Goal: Information Seeking & Learning: Learn about a topic

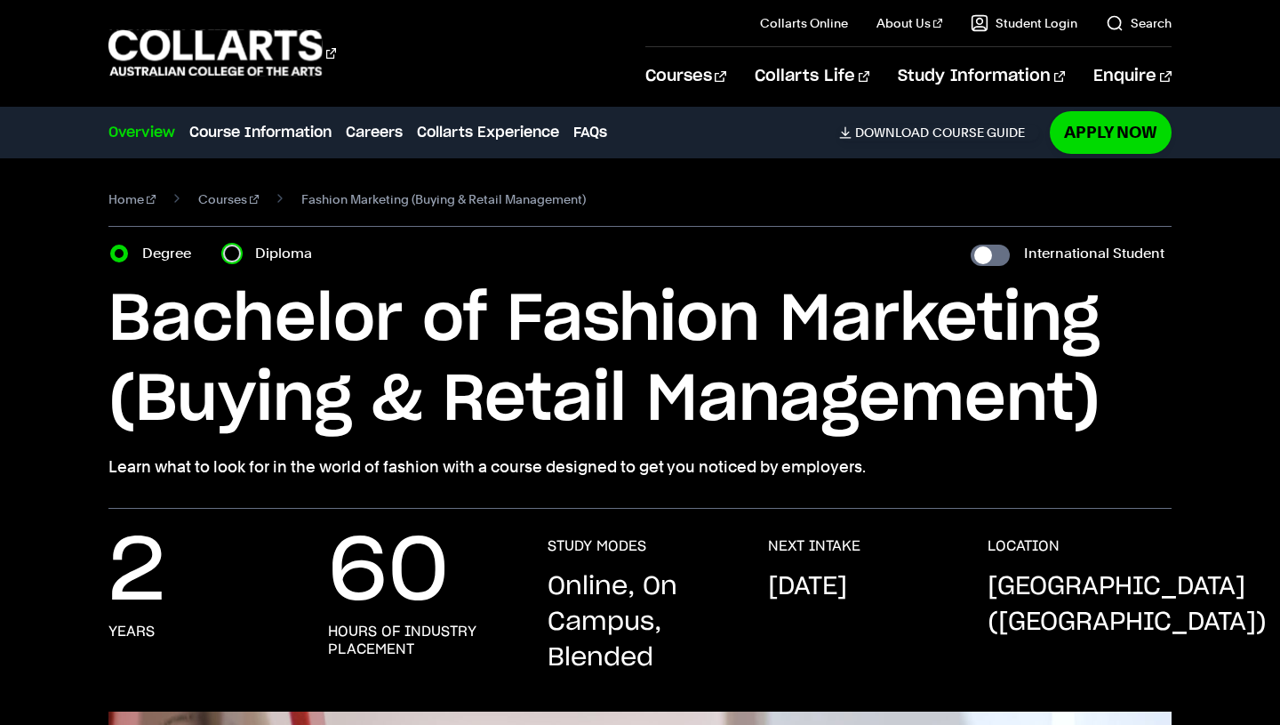
click at [238, 254] on input "Diploma" at bounding box center [232, 253] width 18 height 18
radio input "true"
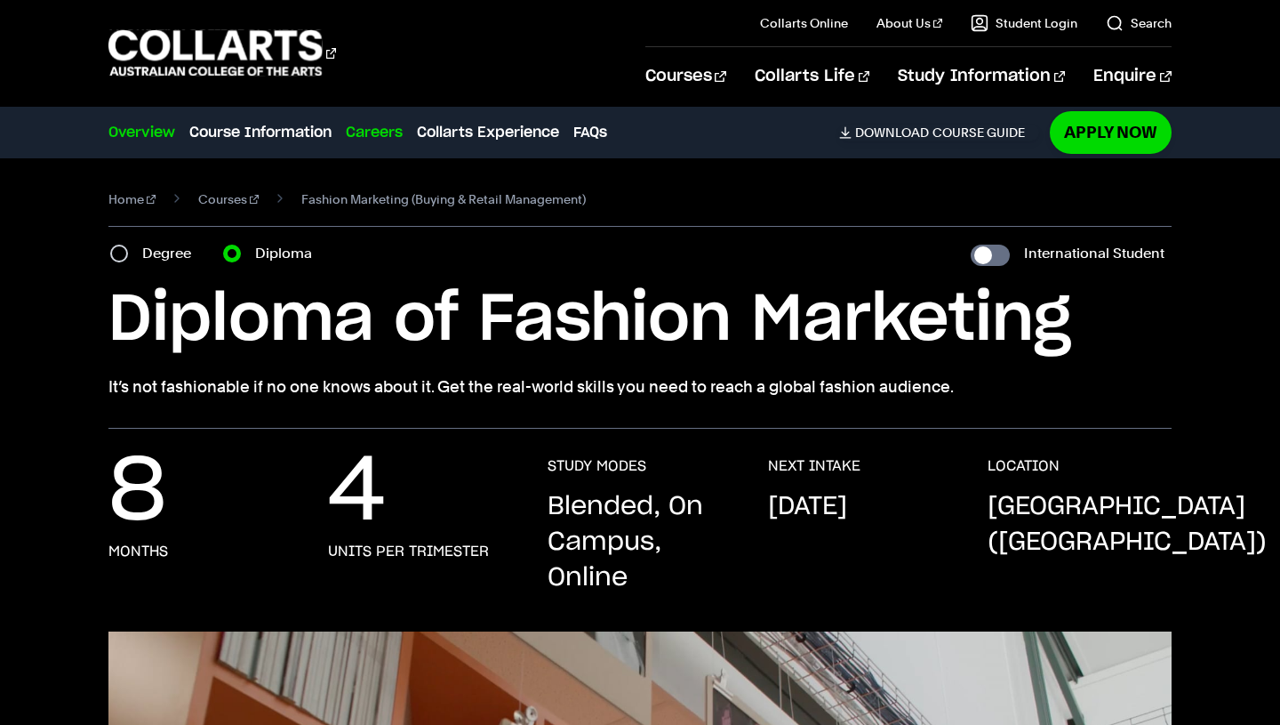
click at [379, 123] on link "Careers" at bounding box center [374, 132] width 57 height 21
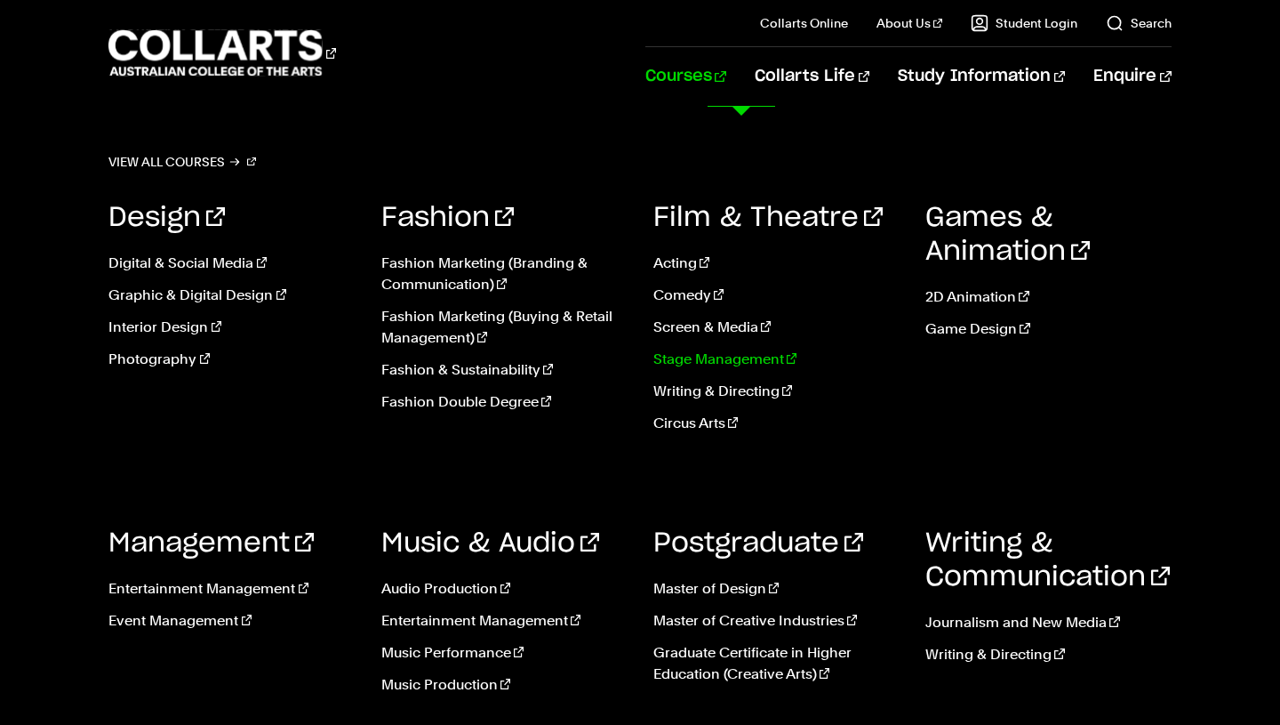
scroll to position [2802, 0]
click at [456, 277] on link "Fashion Marketing (Branding & Communication)" at bounding box center [503, 273] width 245 height 43
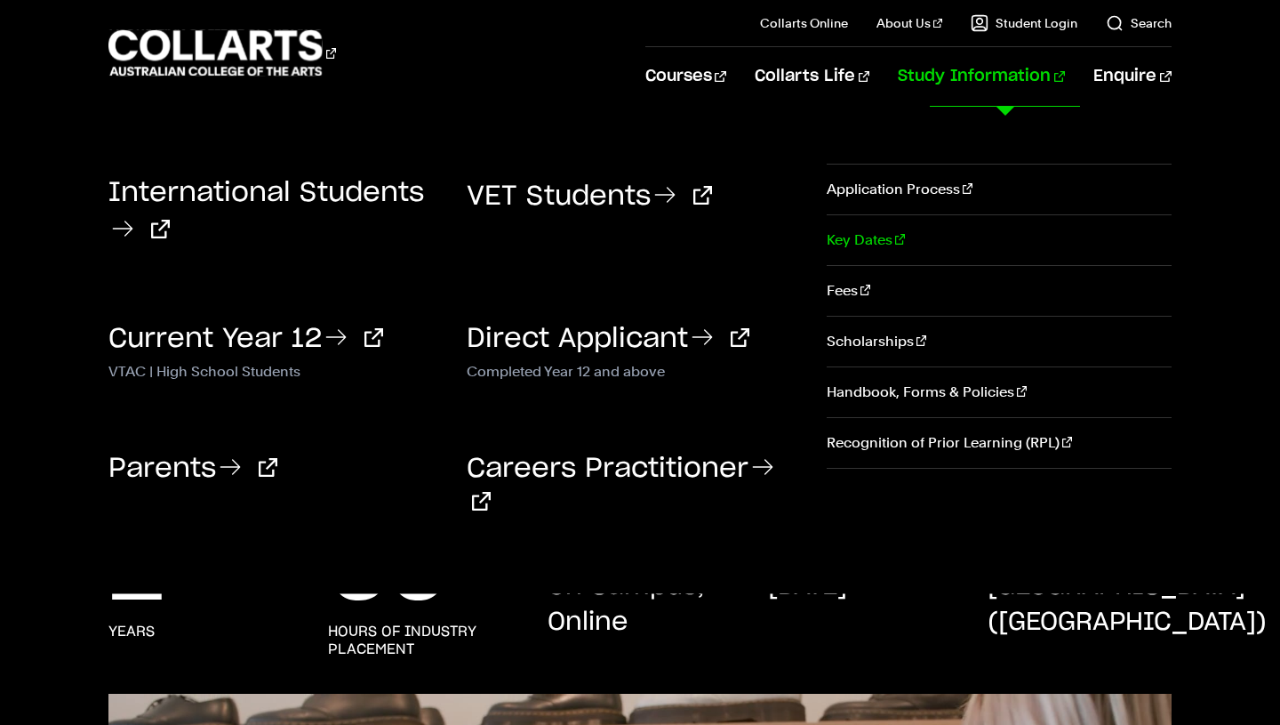
click at [913, 222] on link "Key Dates" at bounding box center [999, 240] width 345 height 50
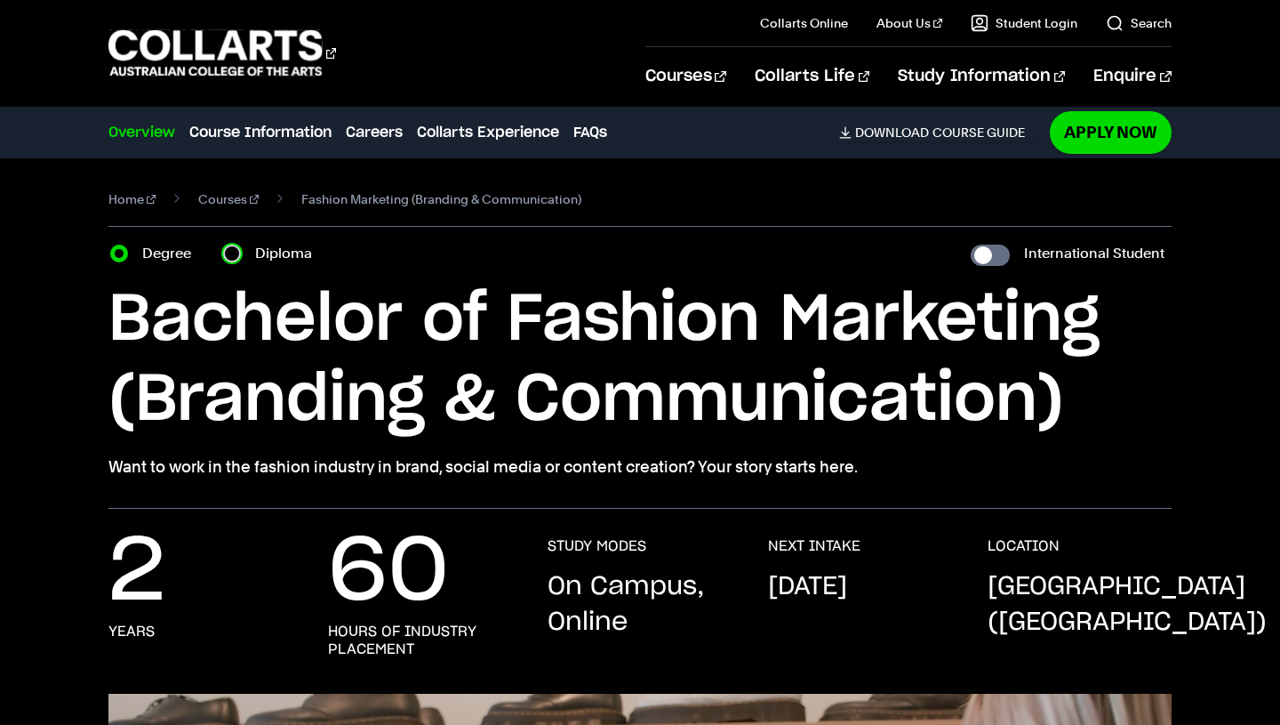
click at [232, 252] on input "Diploma" at bounding box center [232, 253] width 18 height 18
radio input "true"
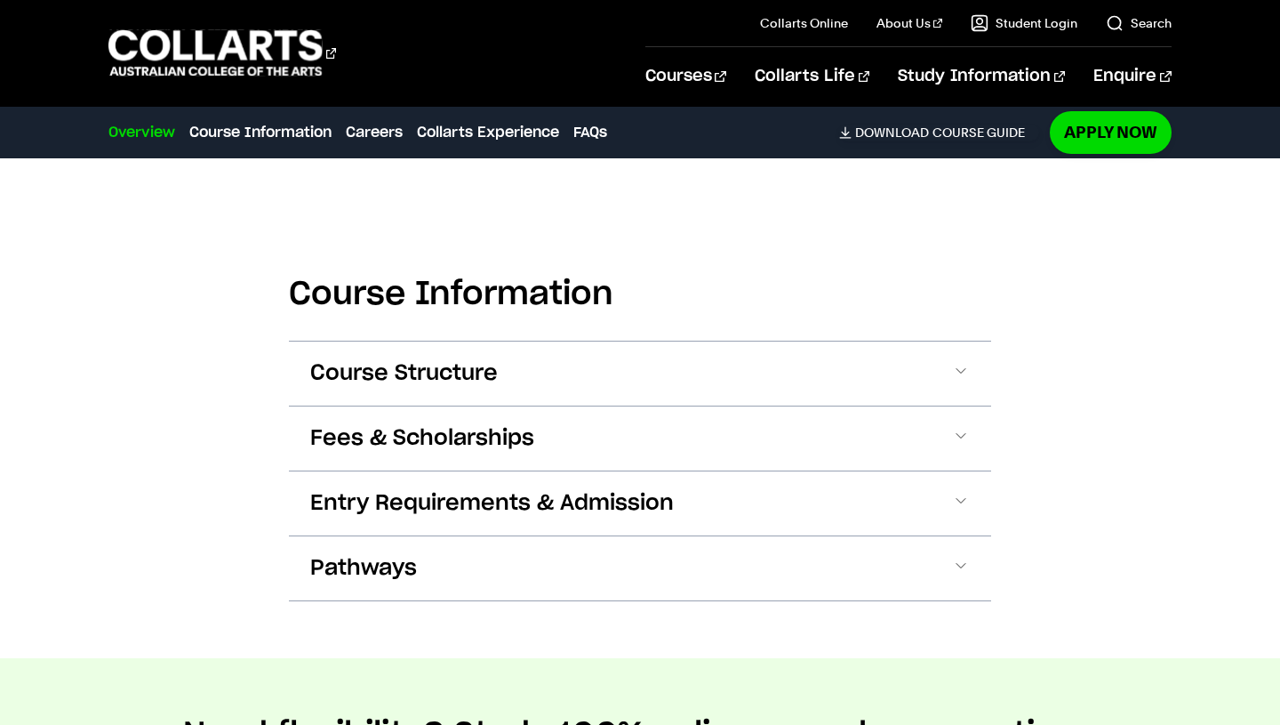
scroll to position [1776, 0]
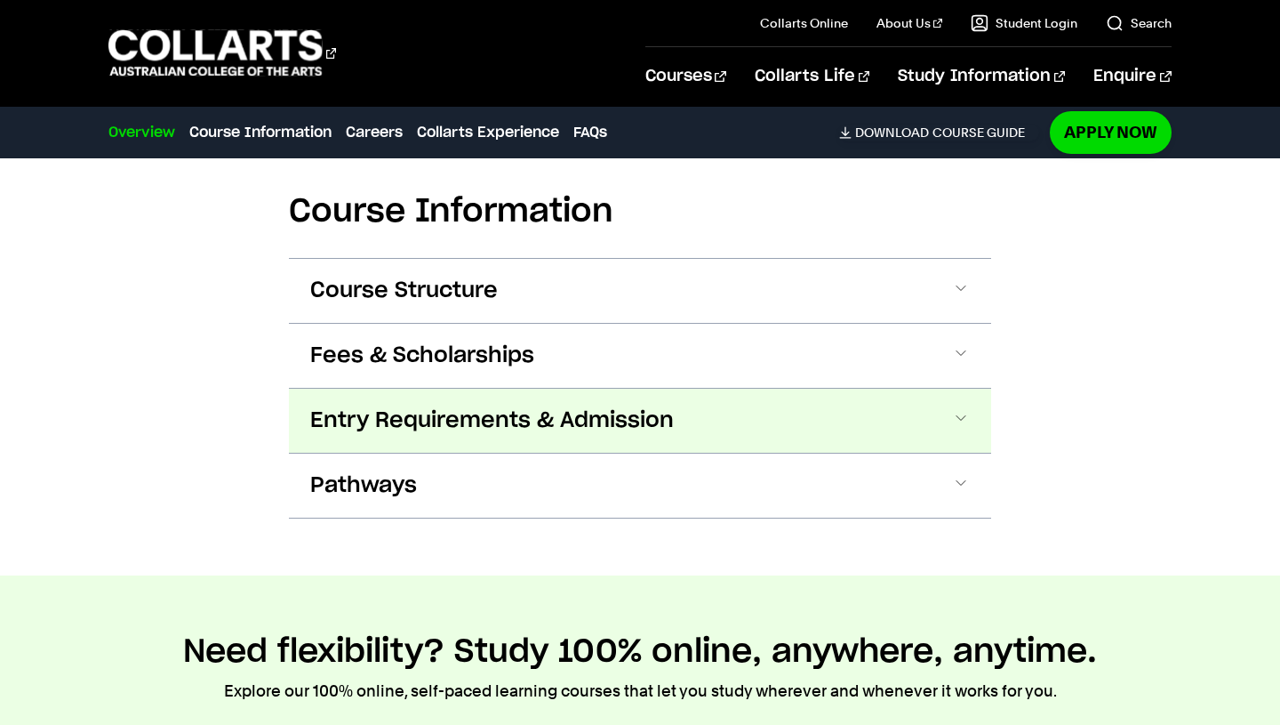
click at [422, 437] on button "Entry Requirements & Admission" at bounding box center [640, 421] width 702 height 64
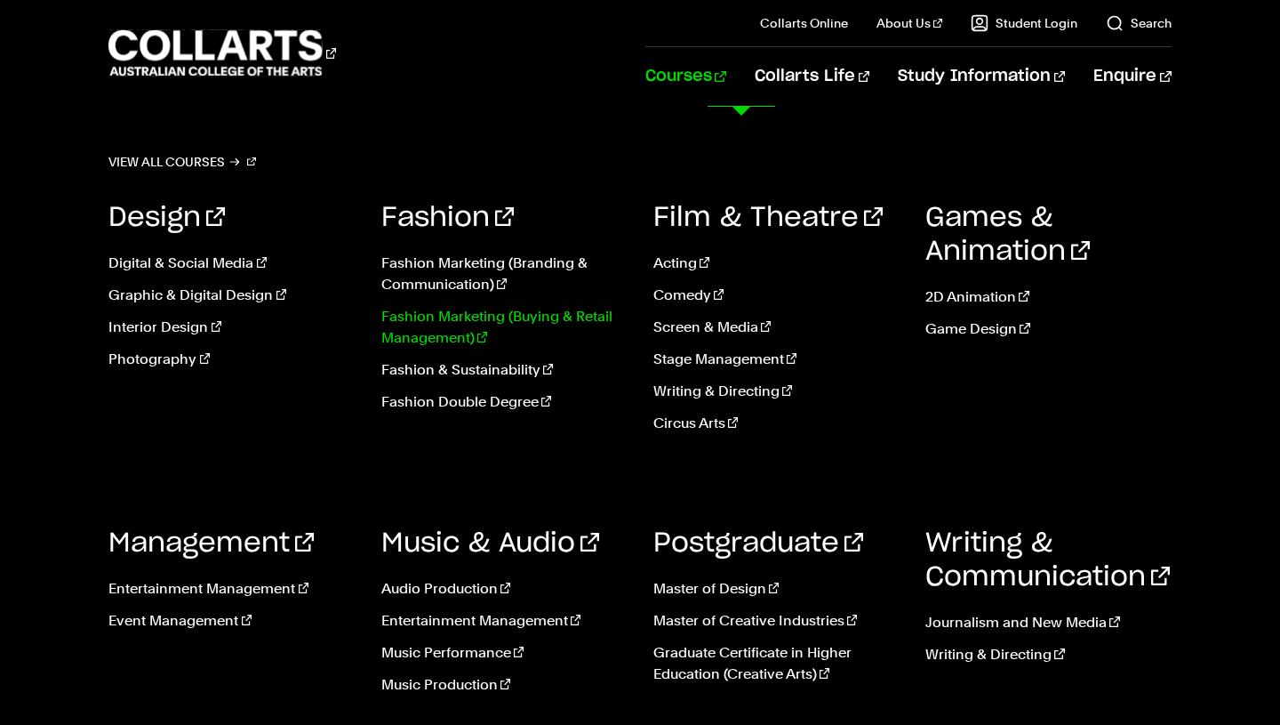
scroll to position [74, 0]
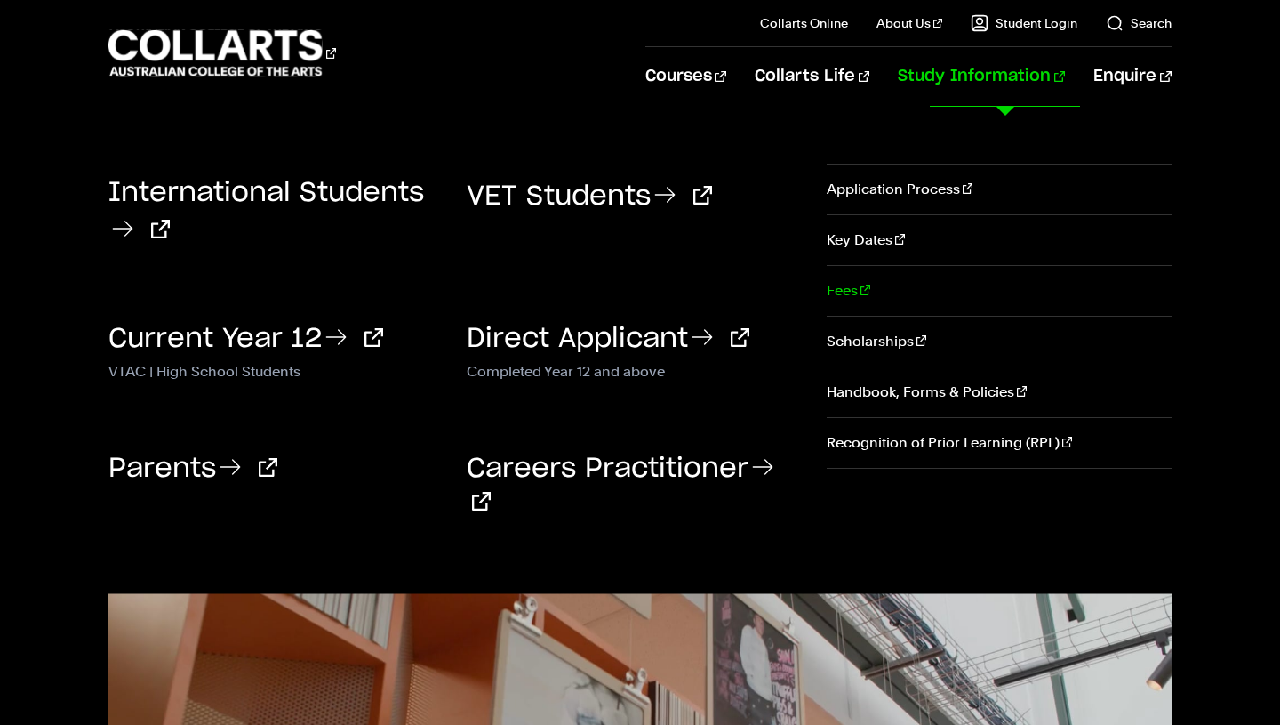
click at [932, 297] on link "Fees" at bounding box center [999, 291] width 345 height 50
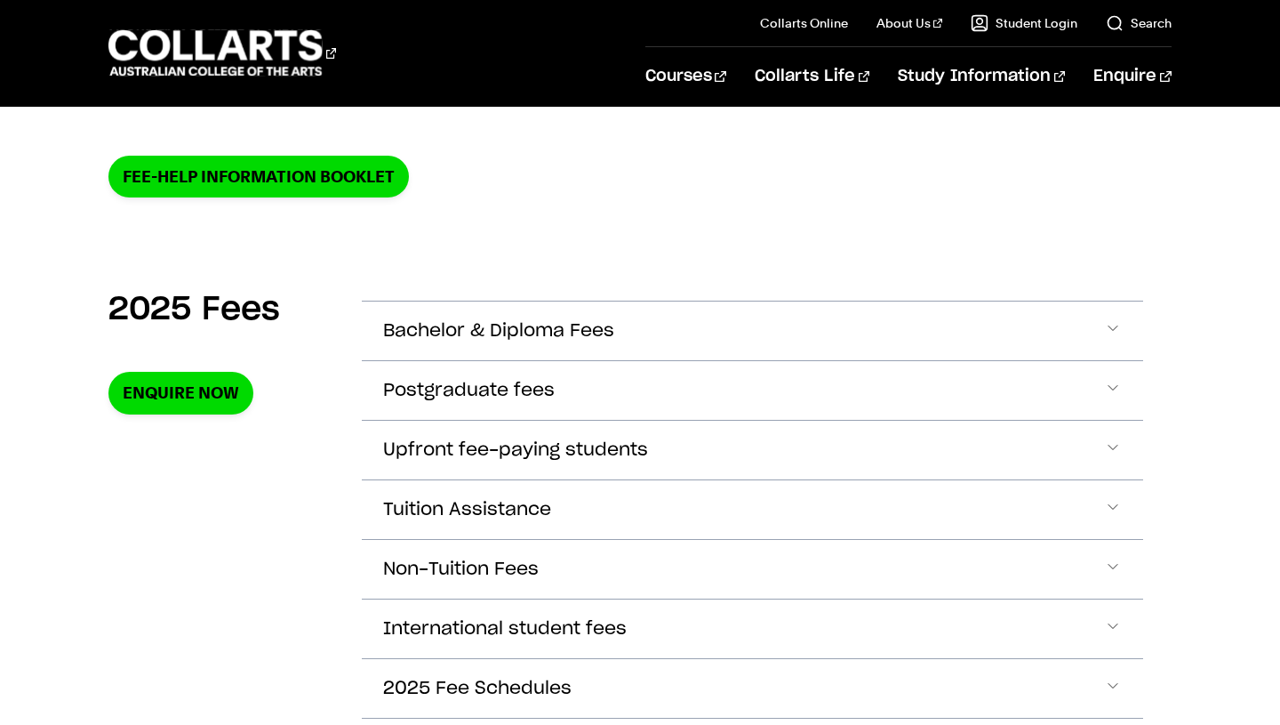
click at [644, 317] on button "Bachelor & Diploma Fees" at bounding box center [752, 330] width 781 height 59
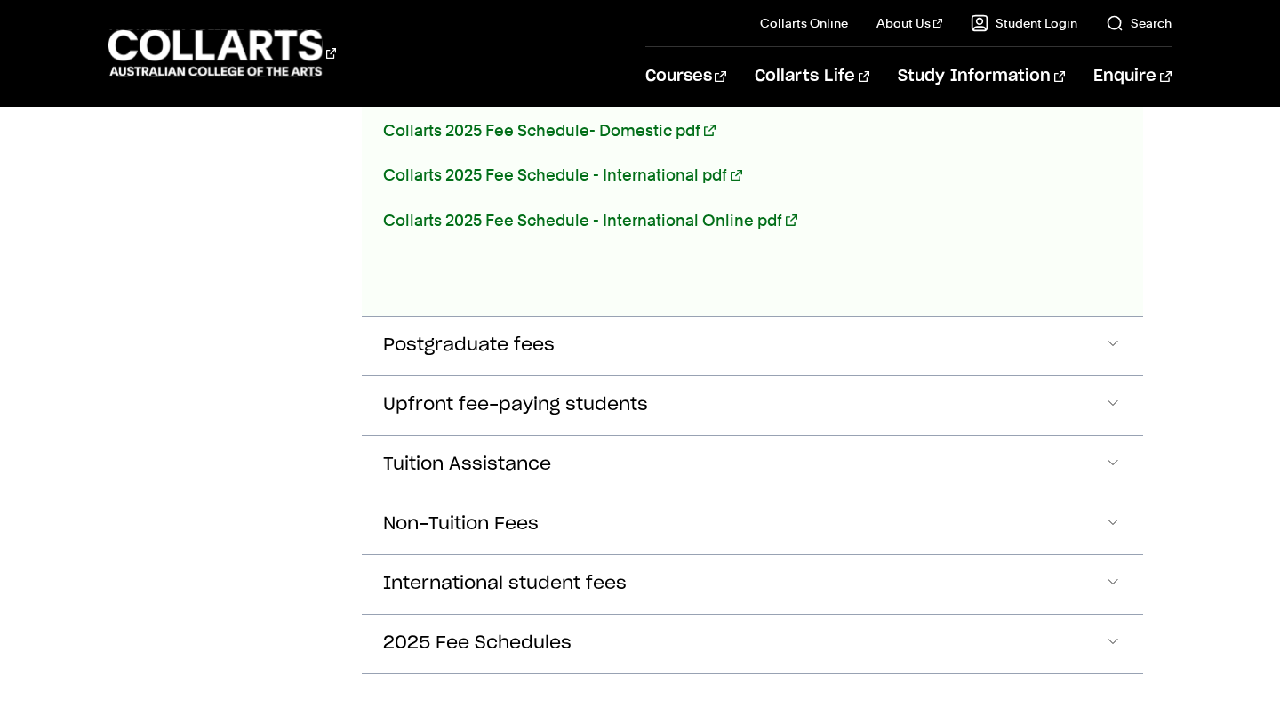
scroll to position [1182, 0]
click at [584, 425] on button "Upfront fee-paying students" at bounding box center [752, 404] width 781 height 59
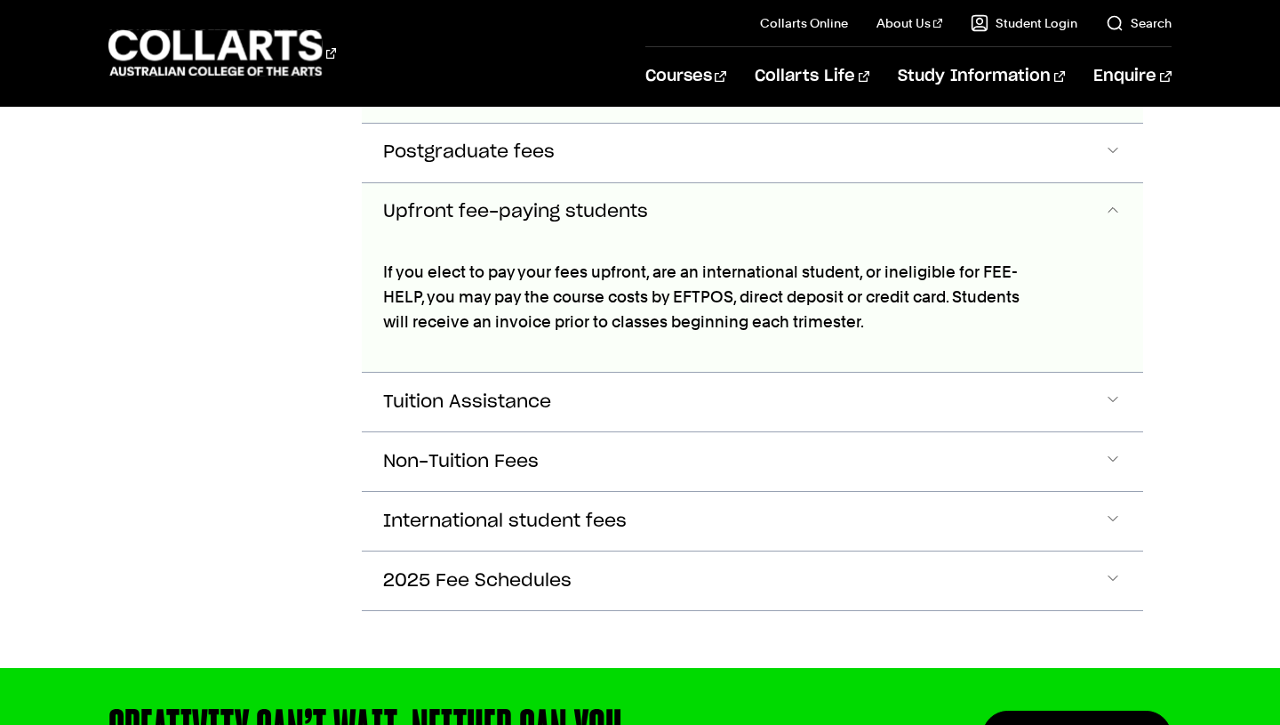
scroll to position [1397, 0]
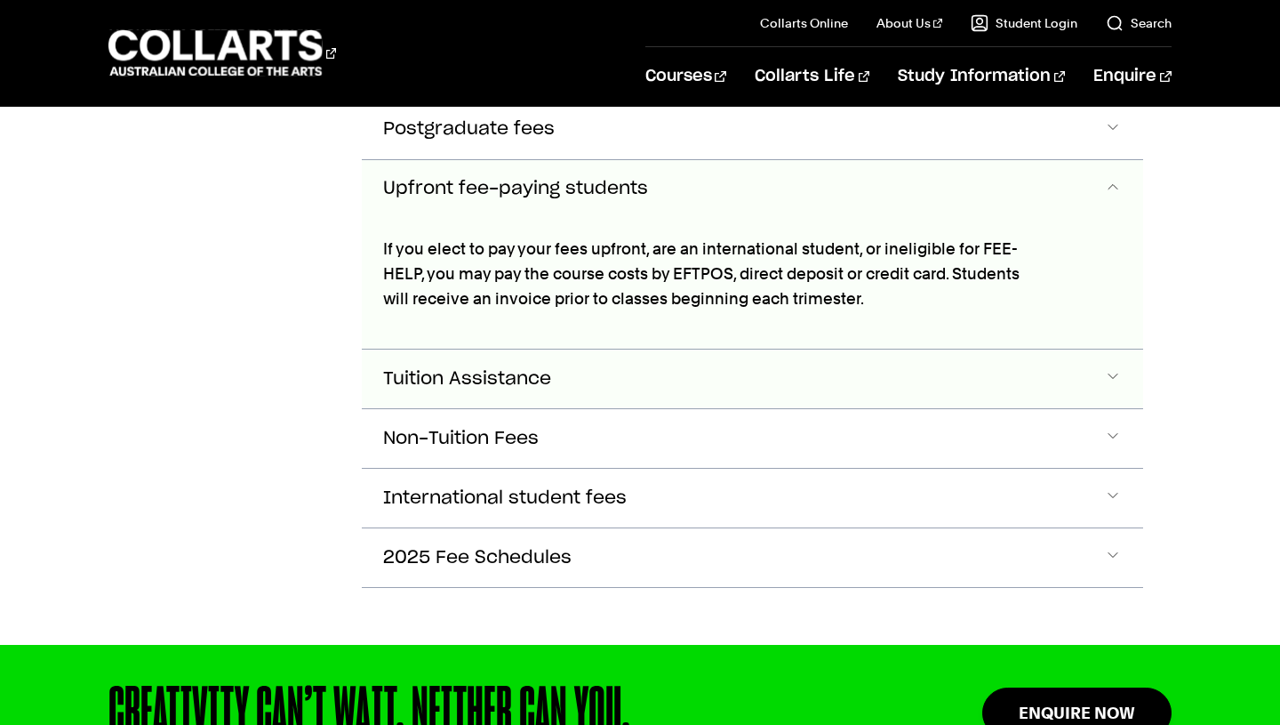
click at [517, 378] on span "Tuition Assistance" at bounding box center [467, 379] width 168 height 20
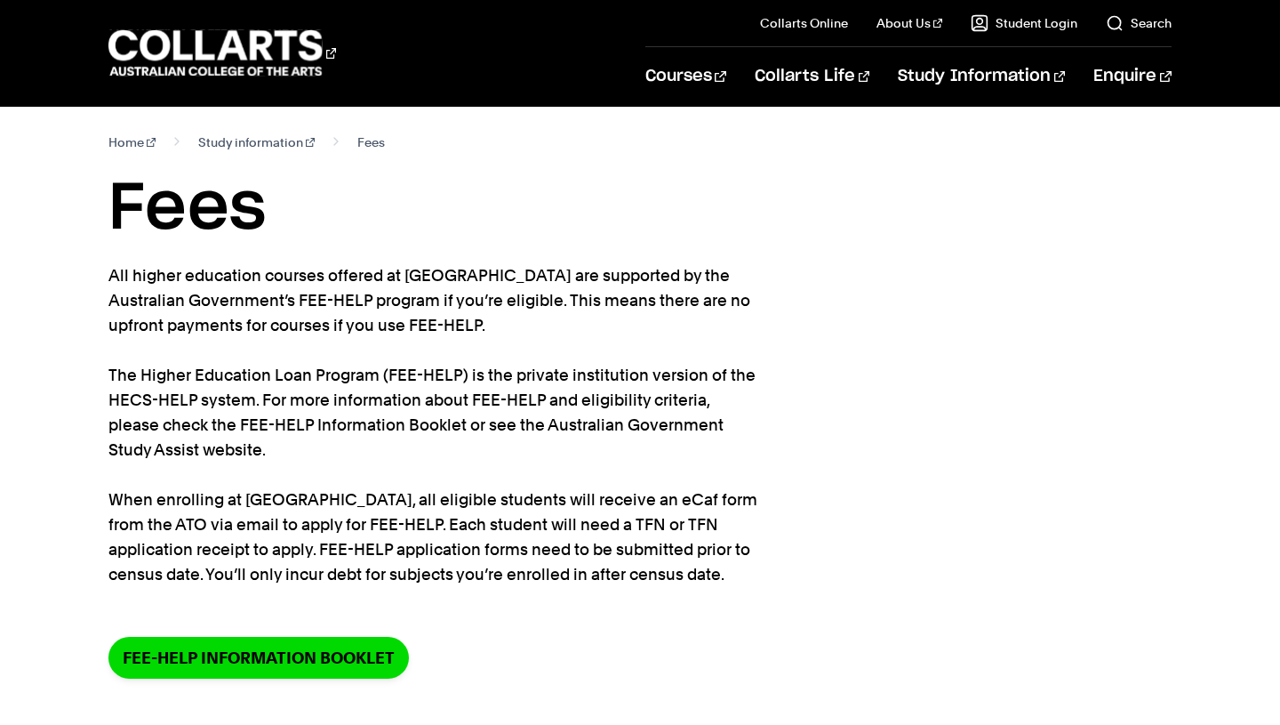
scroll to position [0, 0]
